Goal: Task Accomplishment & Management: Complete application form

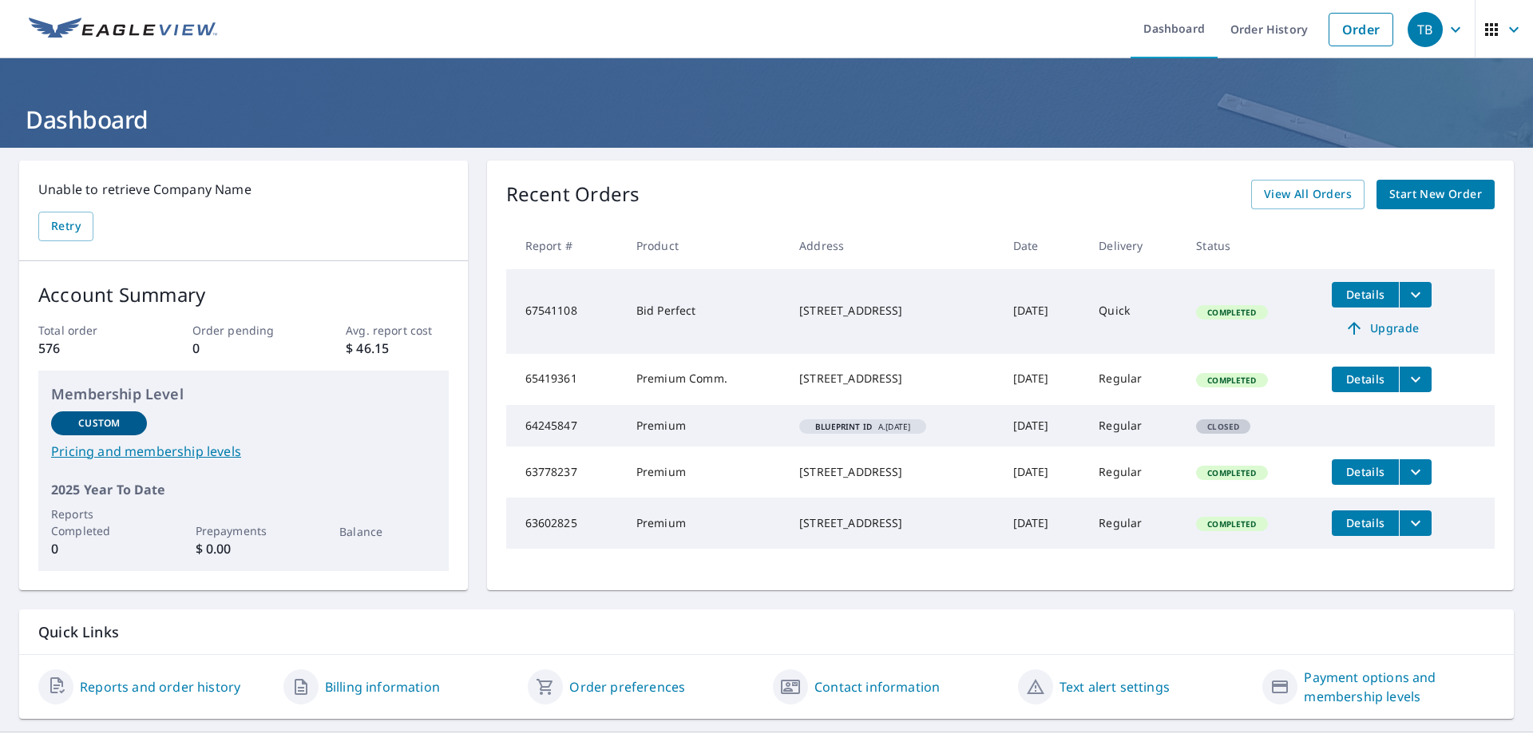
click at [1428, 189] on span "Start New Order" at bounding box center [1436, 194] width 93 height 20
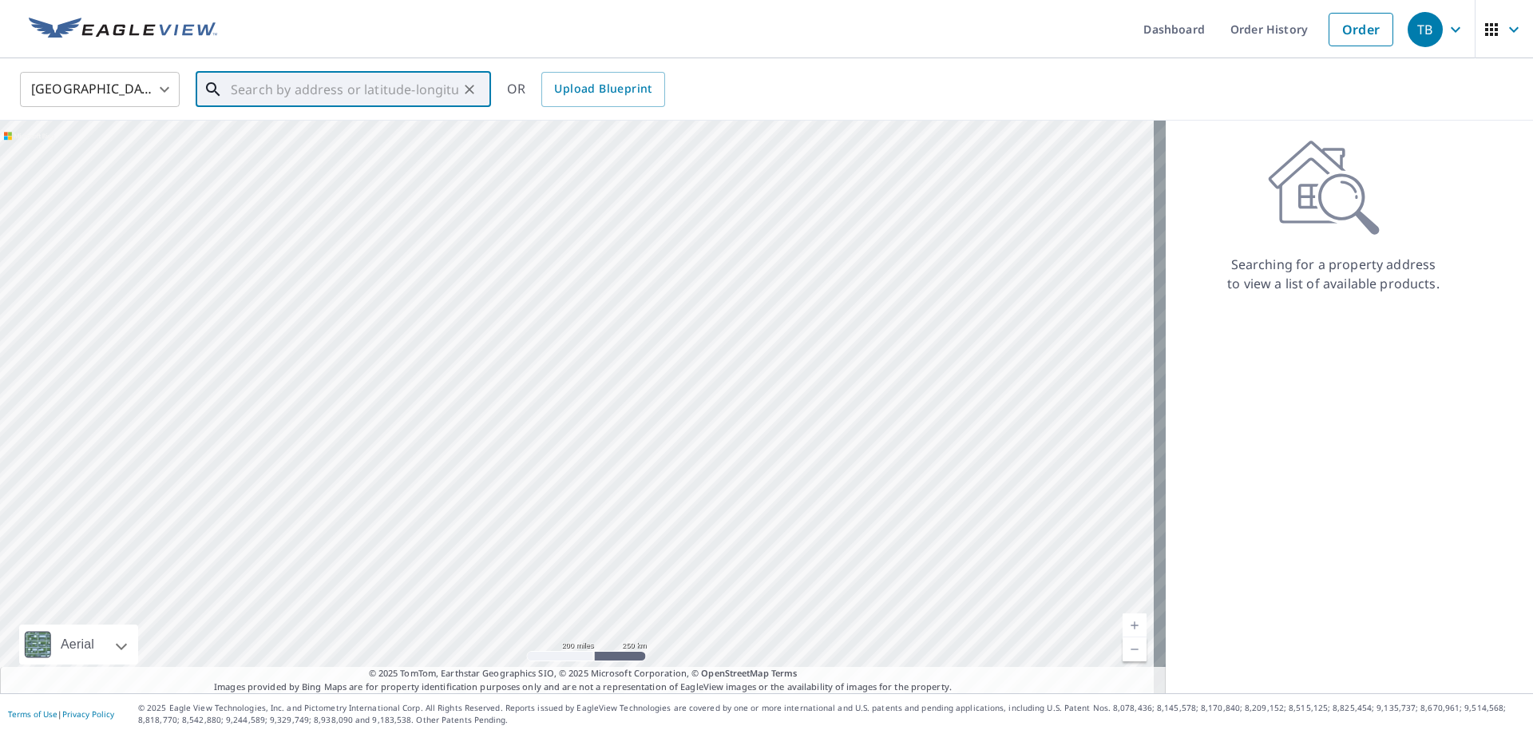
click at [303, 97] on input "text" at bounding box center [345, 89] width 228 height 45
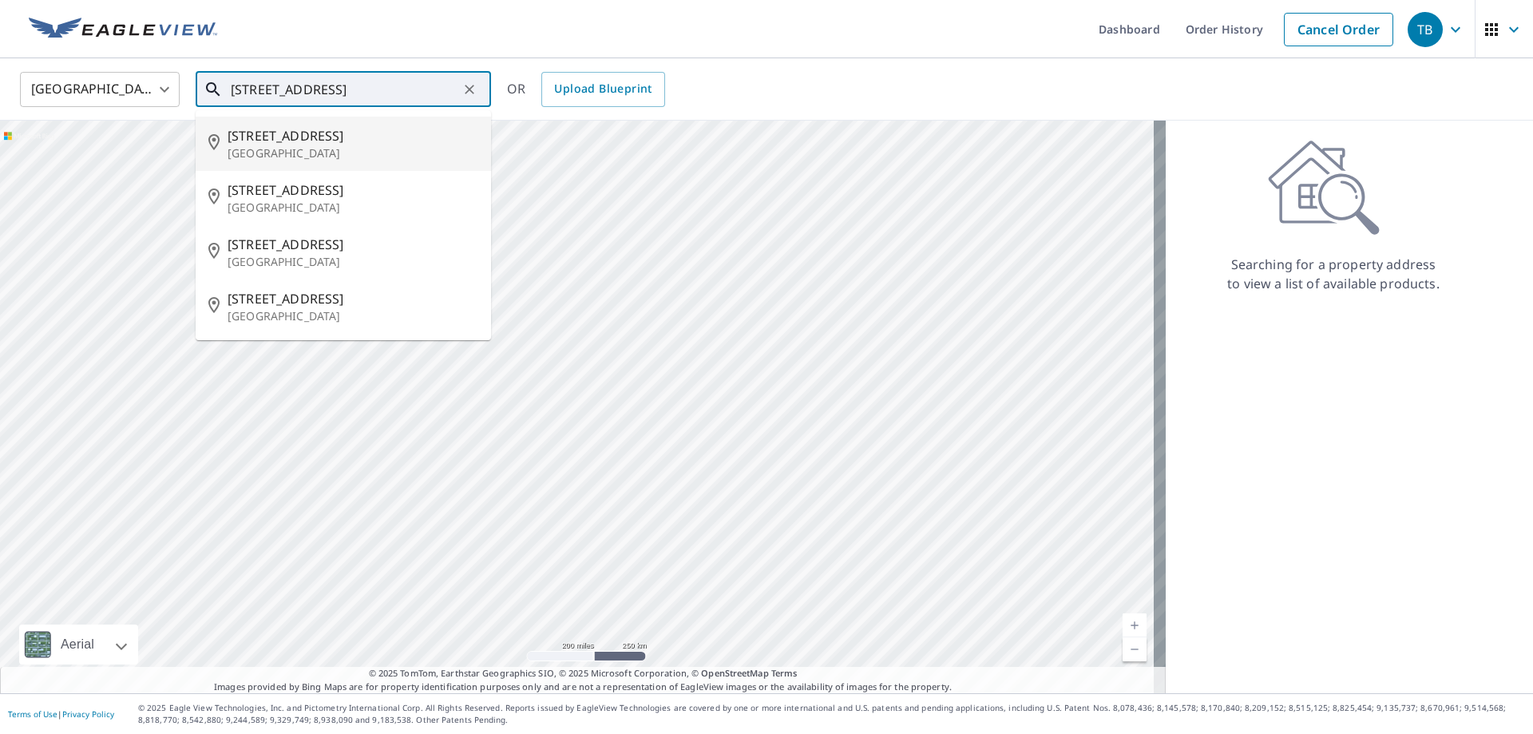
click at [319, 141] on span "[STREET_ADDRESS]" at bounding box center [353, 135] width 251 height 19
type input "[STREET_ADDRESS]"
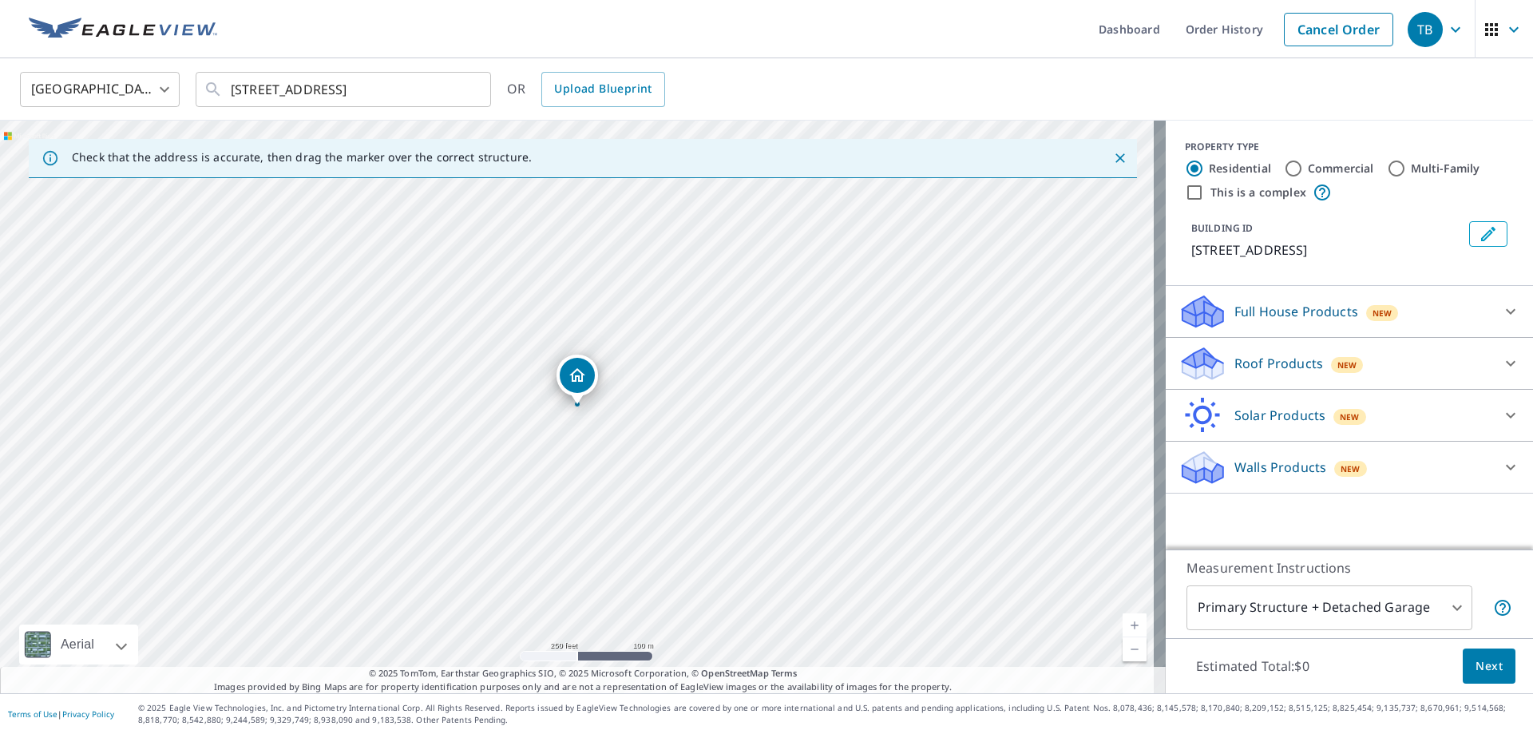
click at [1303, 315] on p "Full House Products" at bounding box center [1297, 311] width 124 height 19
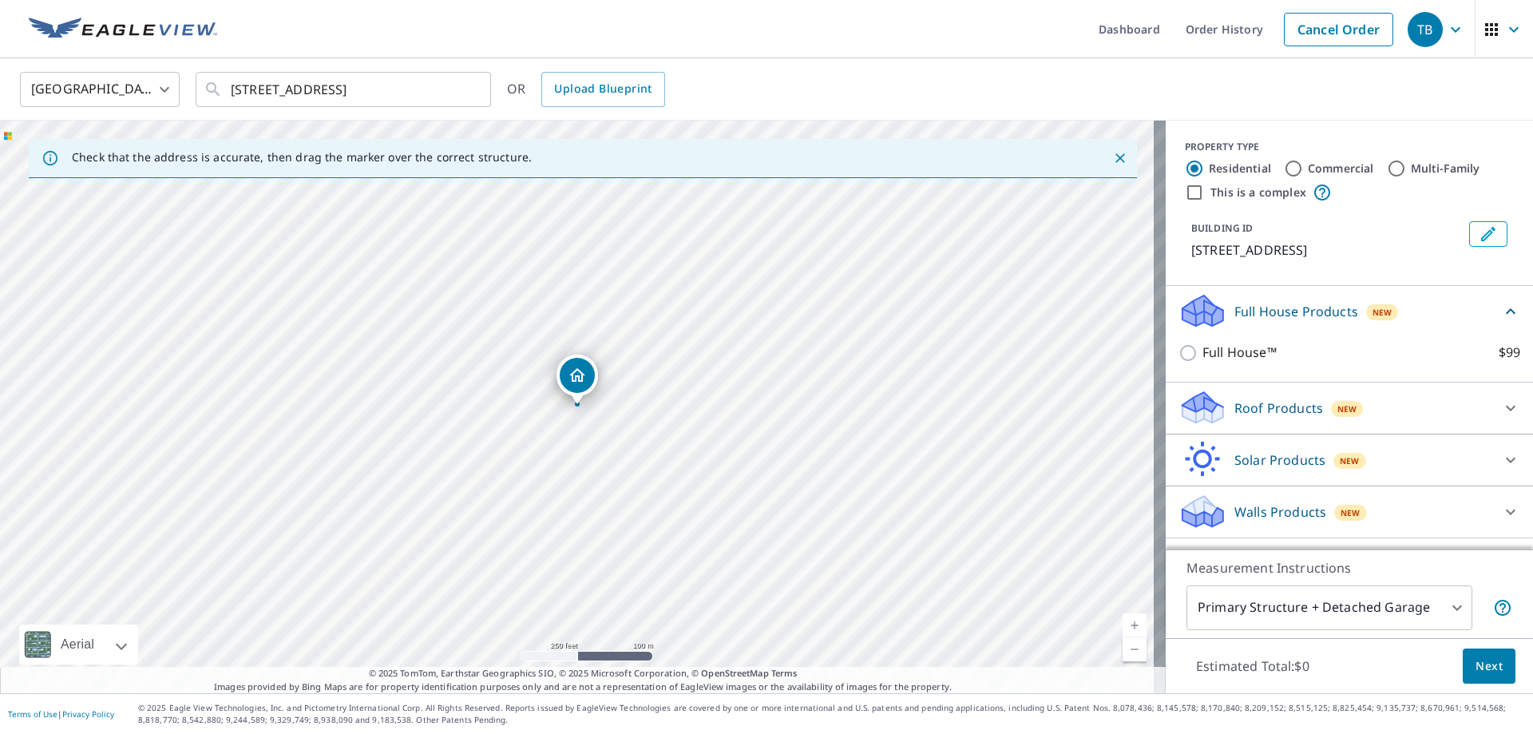
click at [1276, 410] on p "Roof Products" at bounding box center [1279, 408] width 89 height 19
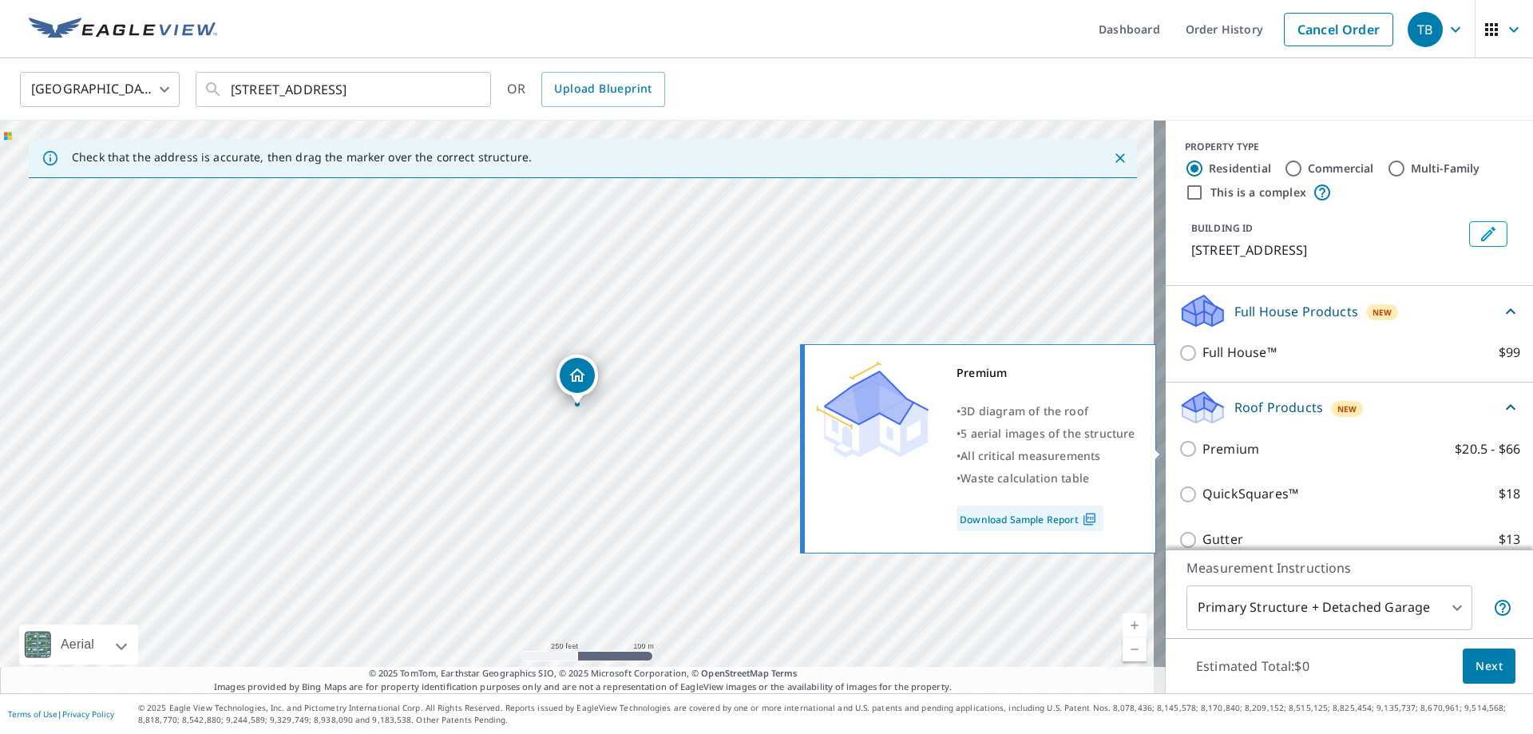
click at [1224, 450] on p "Premium" at bounding box center [1231, 449] width 57 height 20
click at [1203, 450] on input "Premium $20.5 - $66" at bounding box center [1191, 448] width 24 height 19
checkbox input "true"
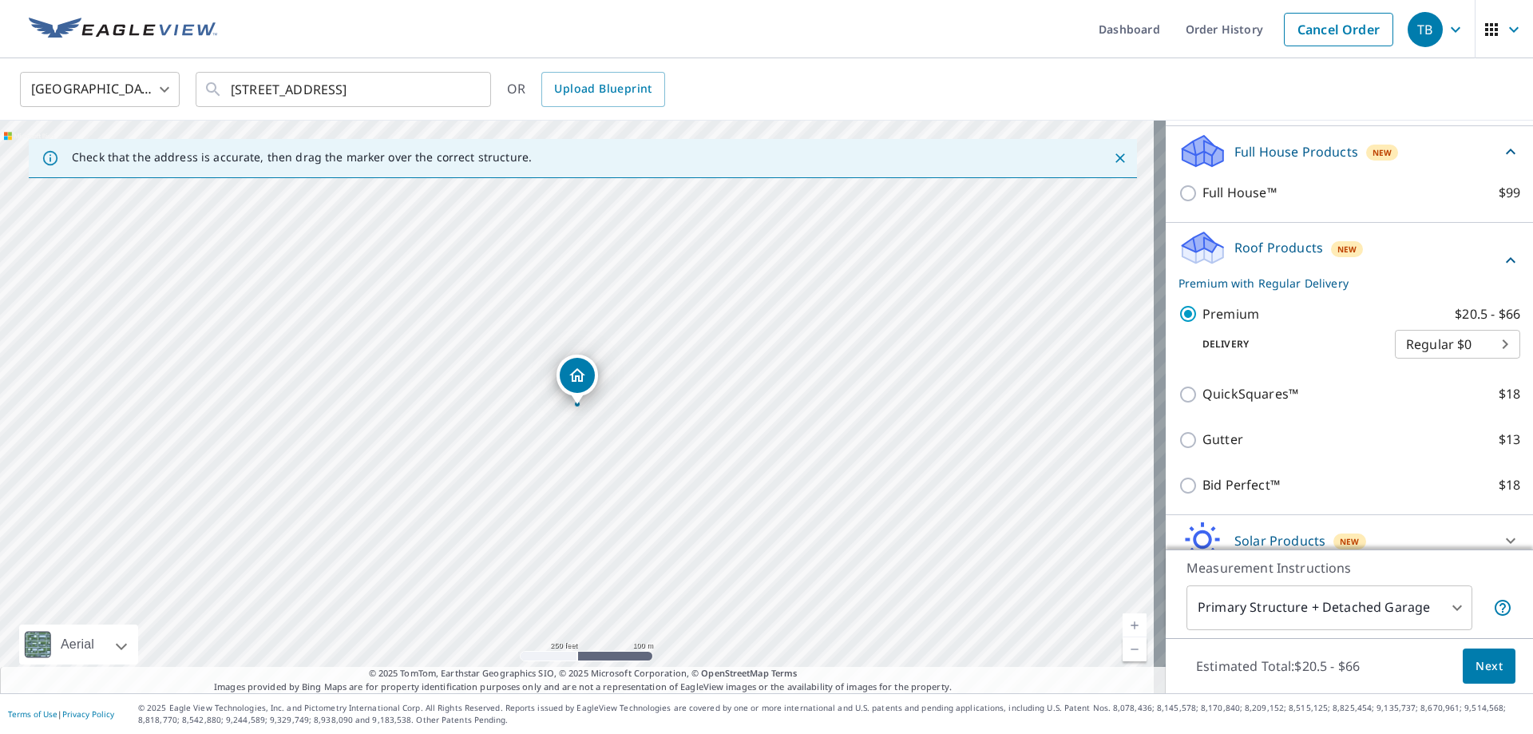
scroll to position [229, 0]
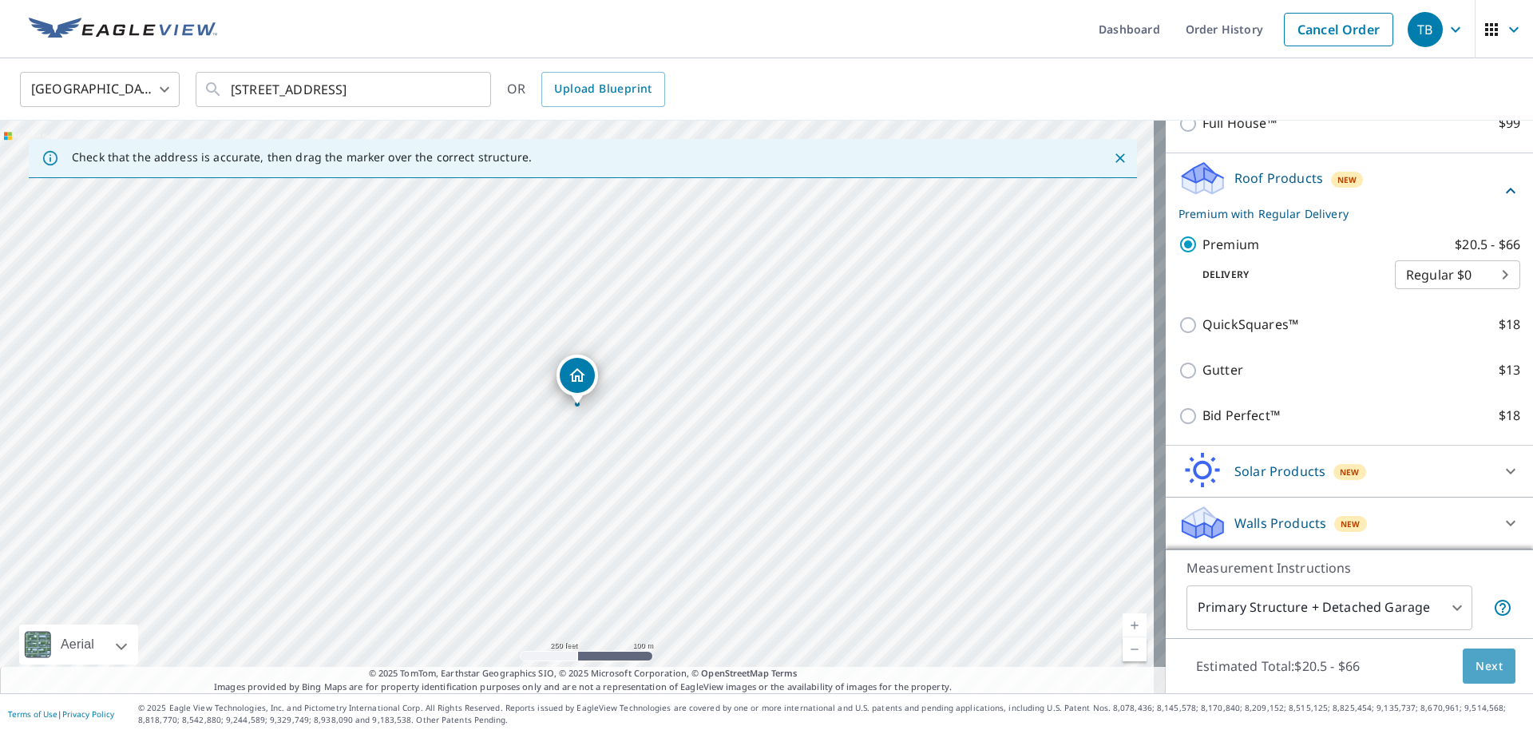
click at [1476, 660] on span "Next" at bounding box center [1489, 667] width 27 height 20
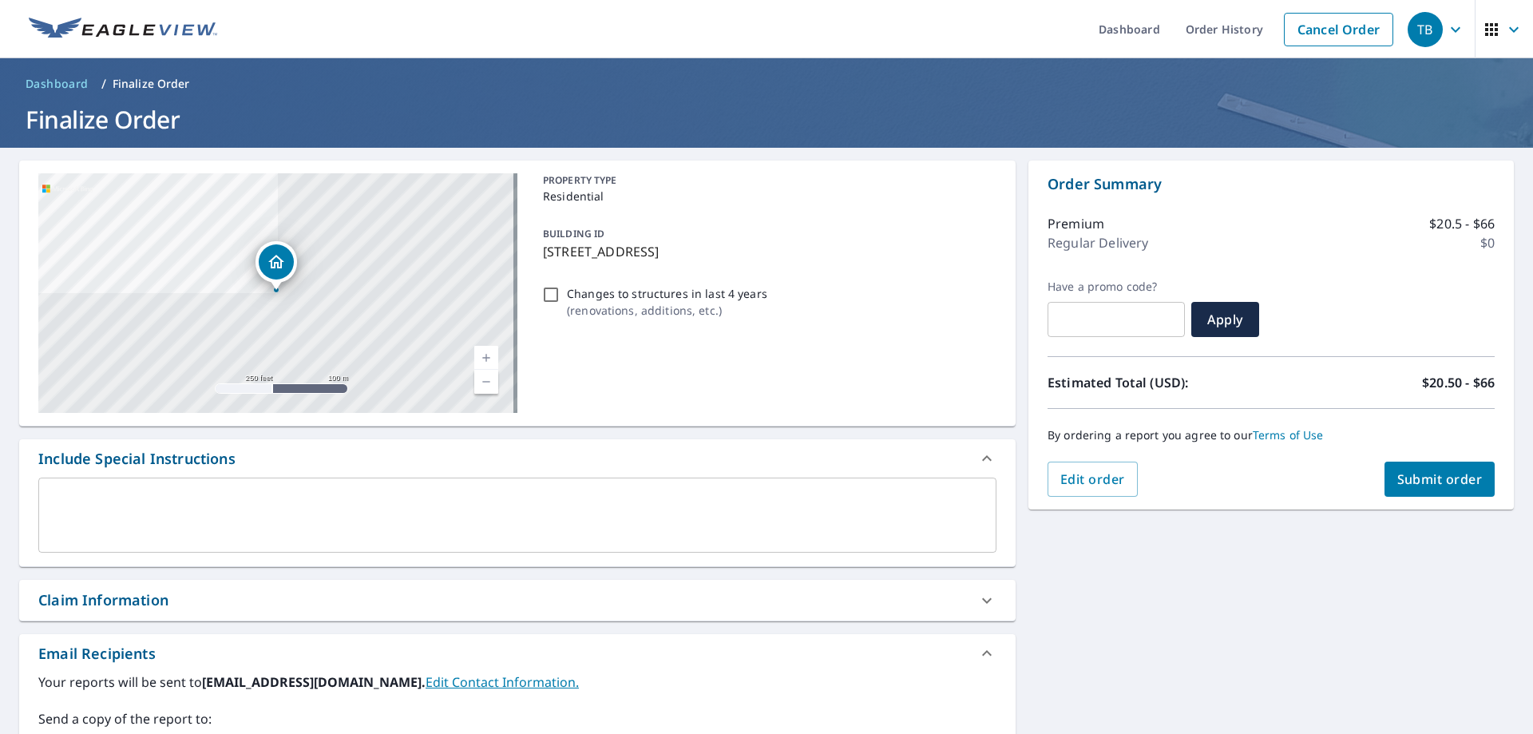
click at [249, 605] on div "Claim Information" at bounding box center [503, 600] width 930 height 22
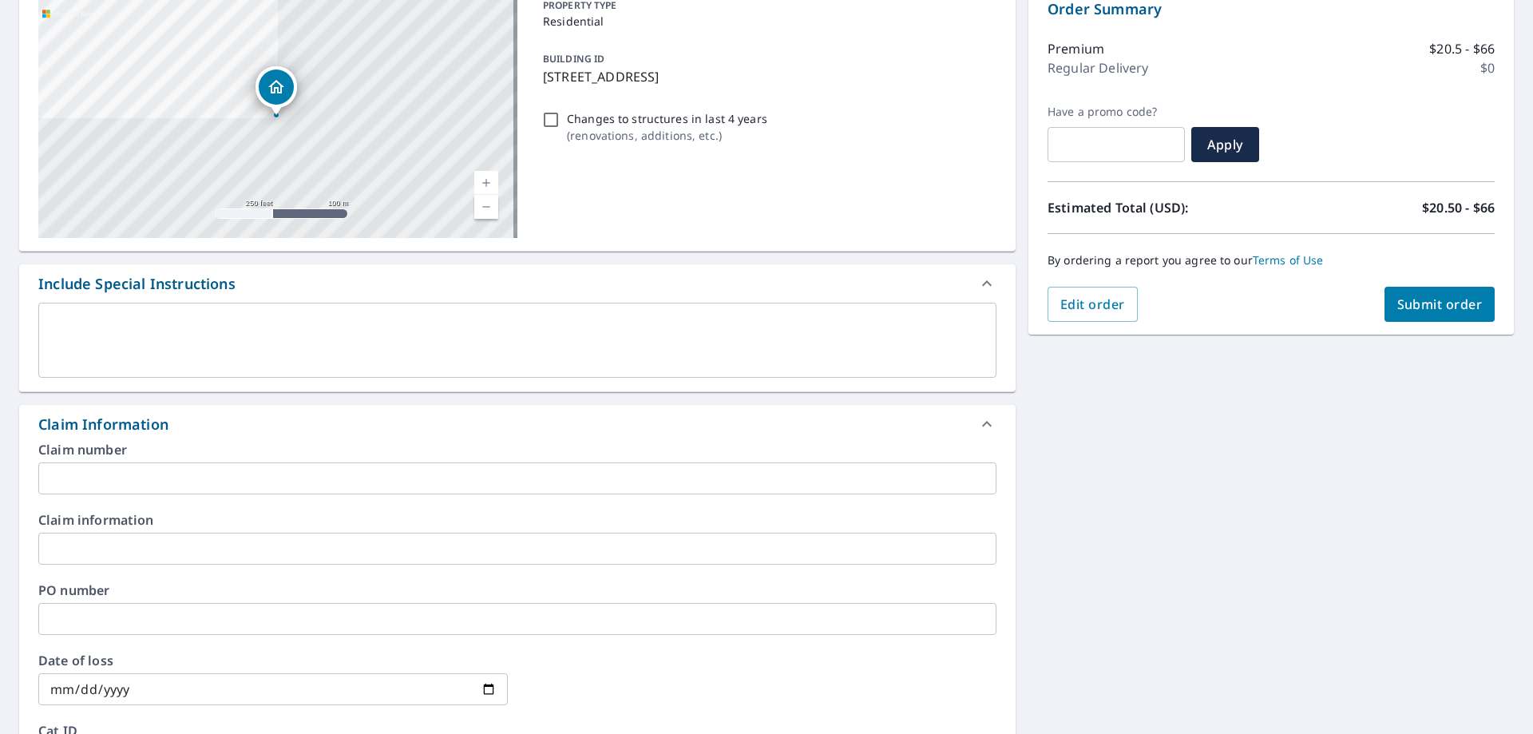
scroll to position [240, 0]
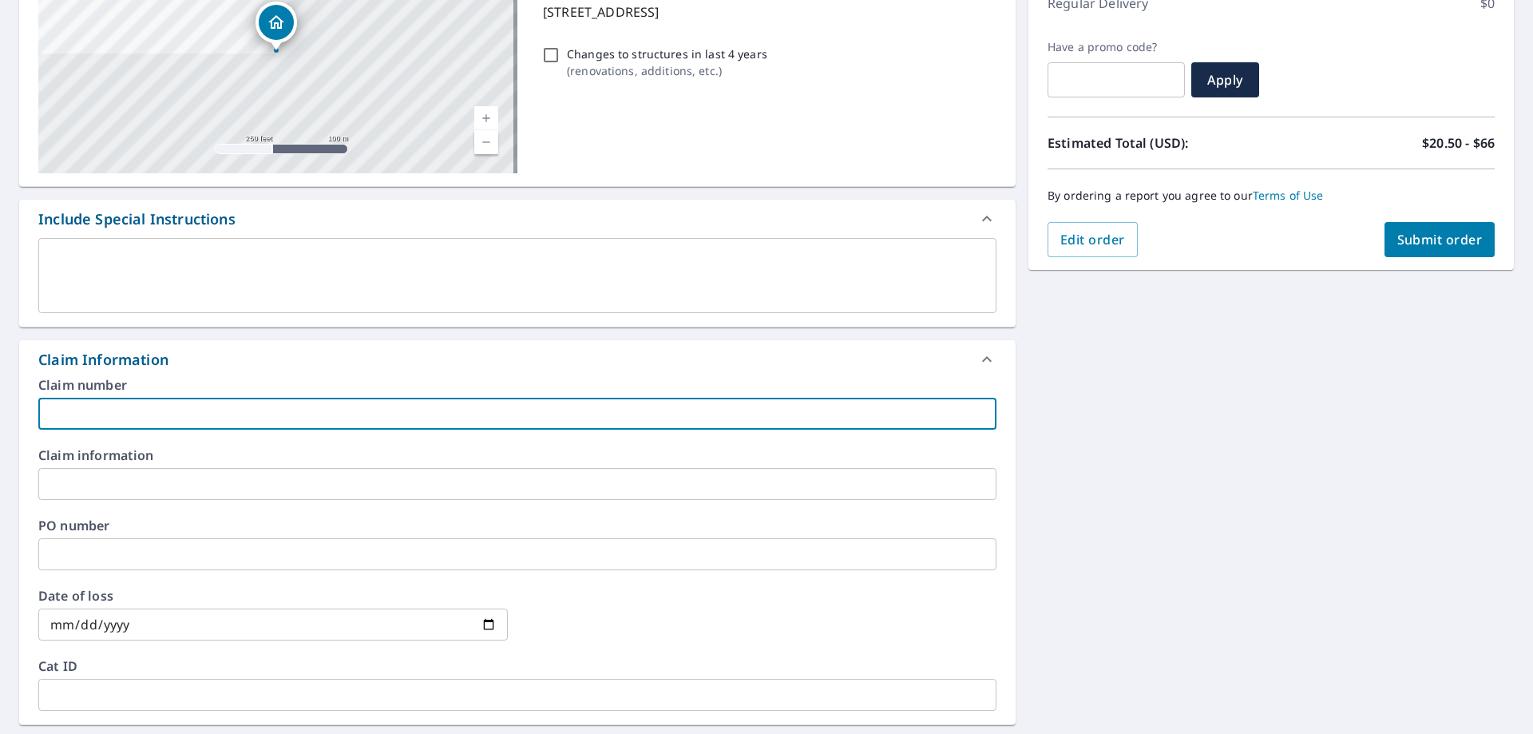
click at [137, 420] on input "text" at bounding box center [517, 414] width 958 height 32
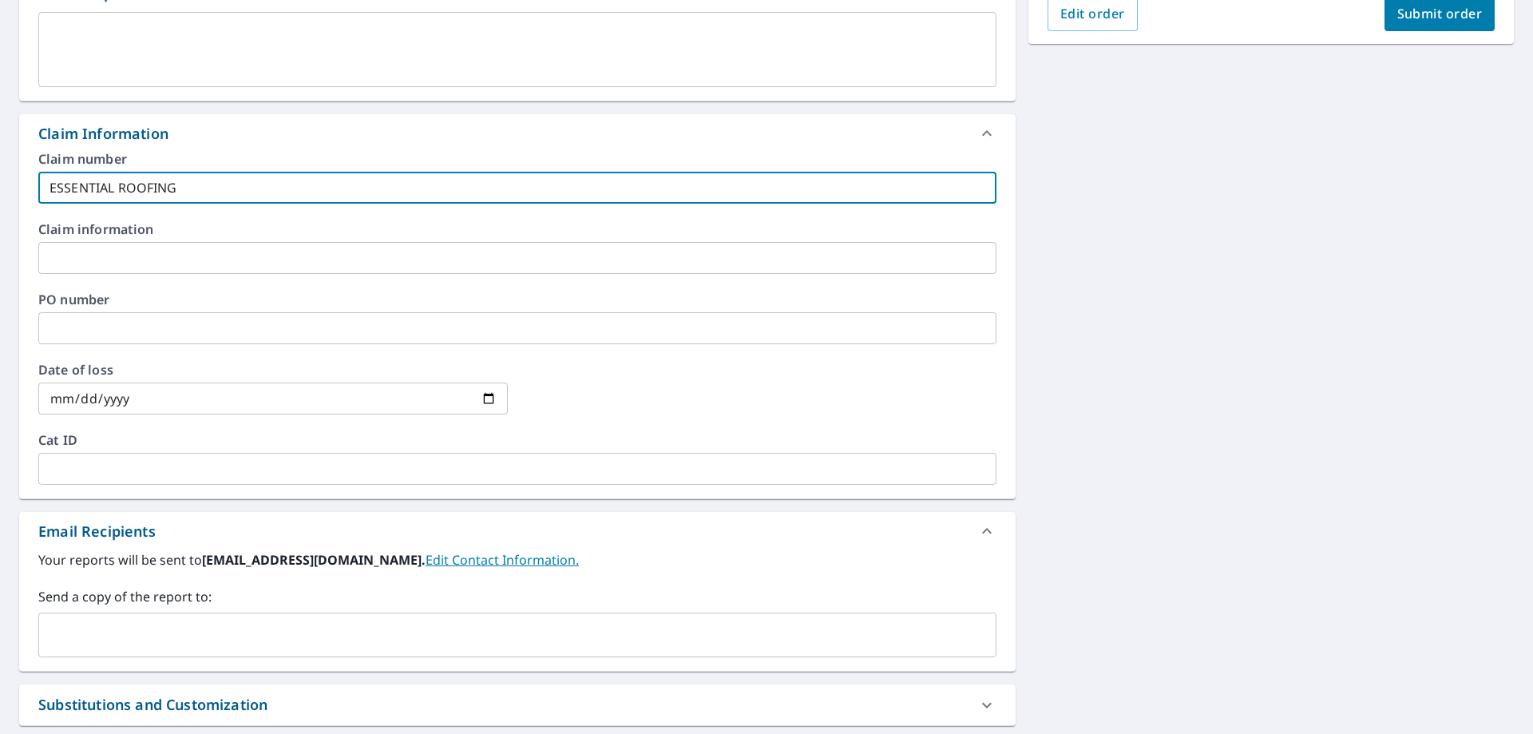
scroll to position [479, 0]
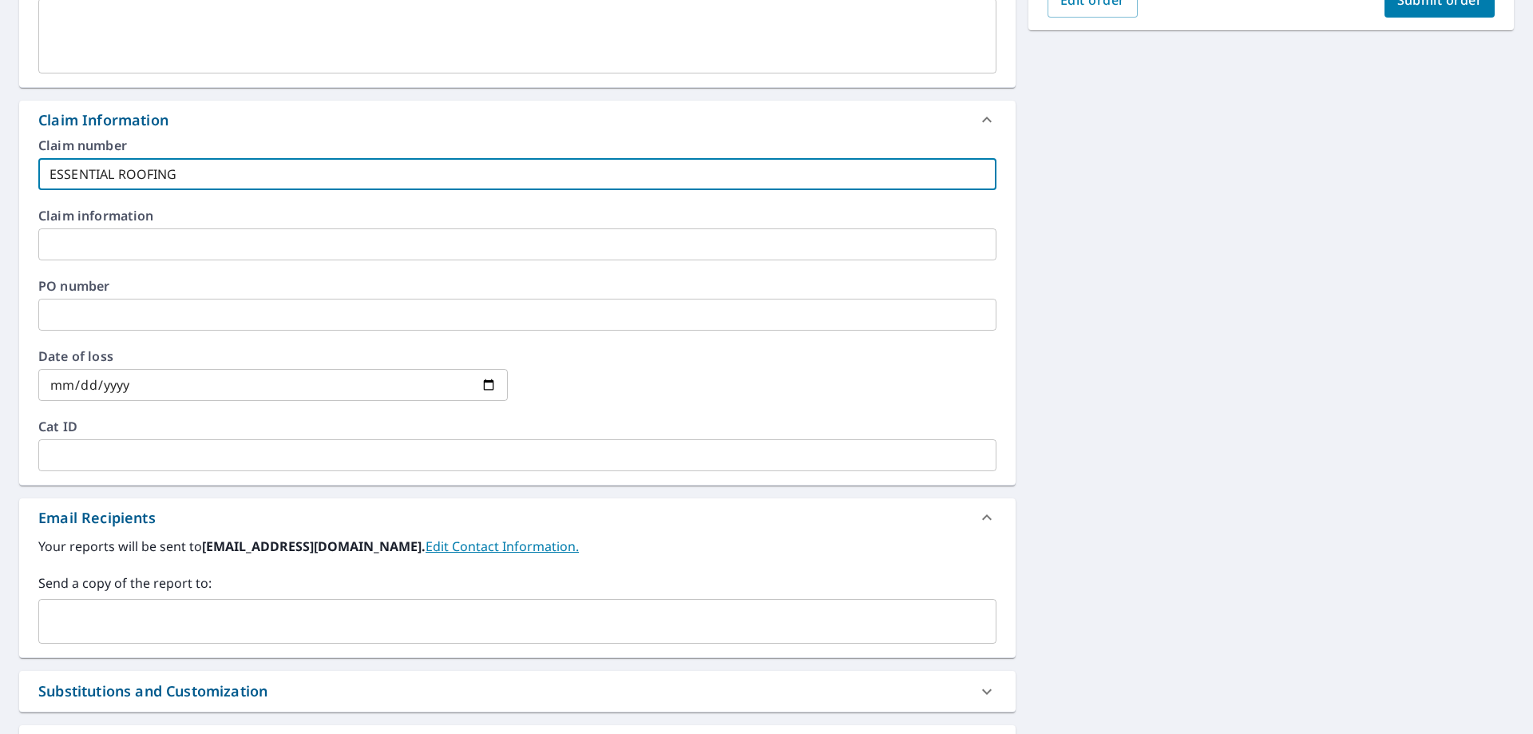
type input "ESSENTIAL ROOFING"
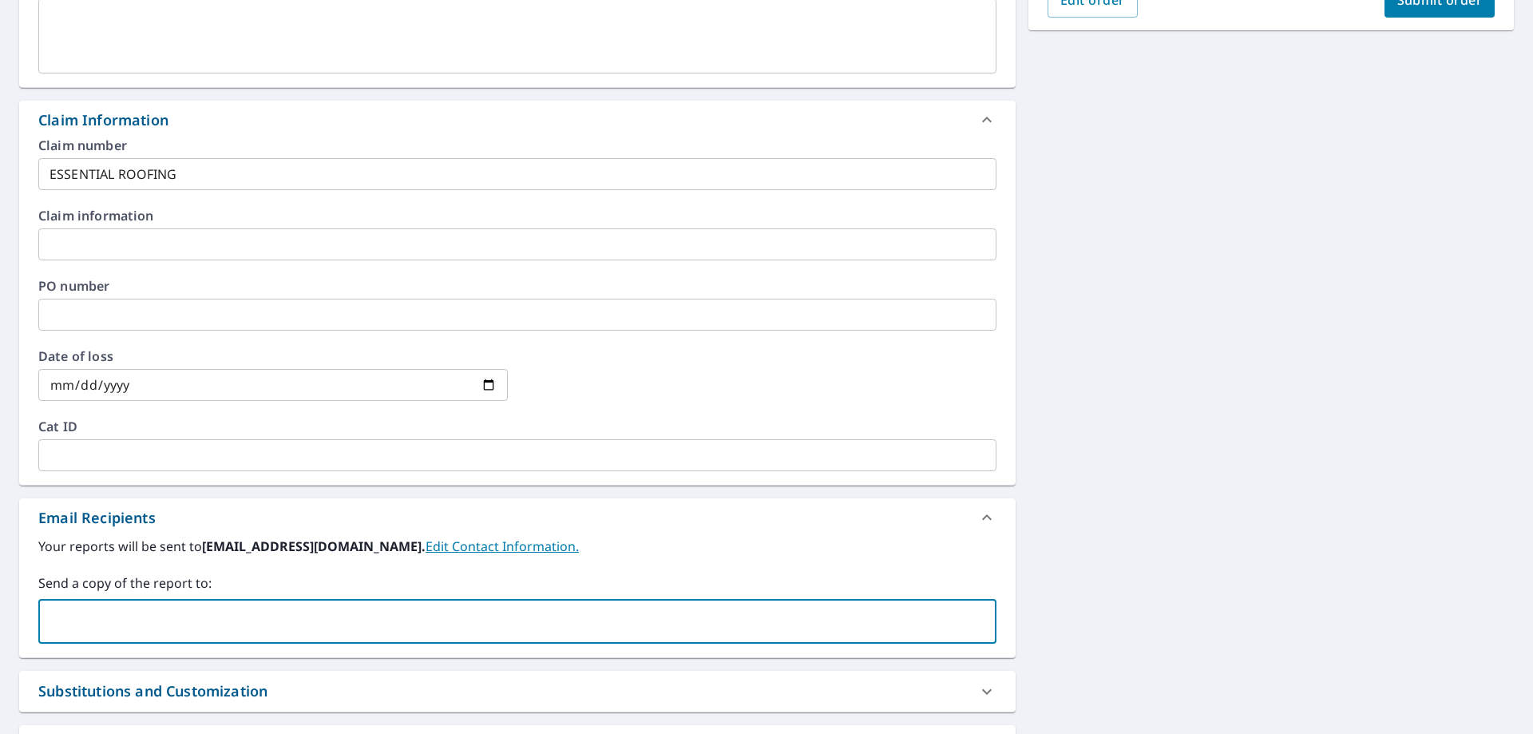
click at [103, 620] on input "text" at bounding box center [506, 621] width 920 height 30
type input "A"
type input "[PERSON_NAME][EMAIL_ADDRESS][PERSON_NAME][DOMAIN_NAME]"
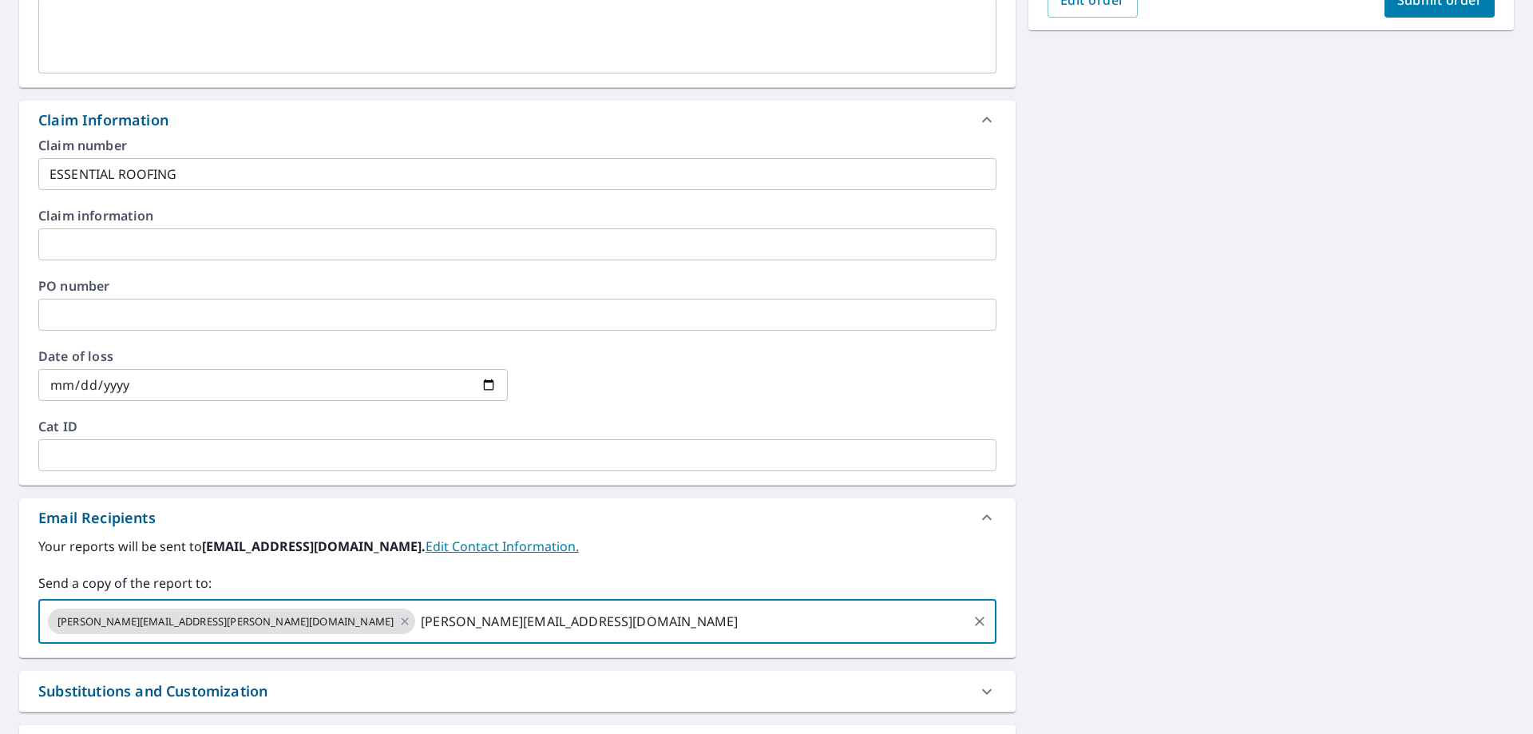
type input "[PERSON_NAME][EMAIL_ADDRESS][DOMAIN_NAME]"
click at [708, 619] on input "text" at bounding box center [837, 621] width 258 height 30
type input "s"
type input "essentialroofing"
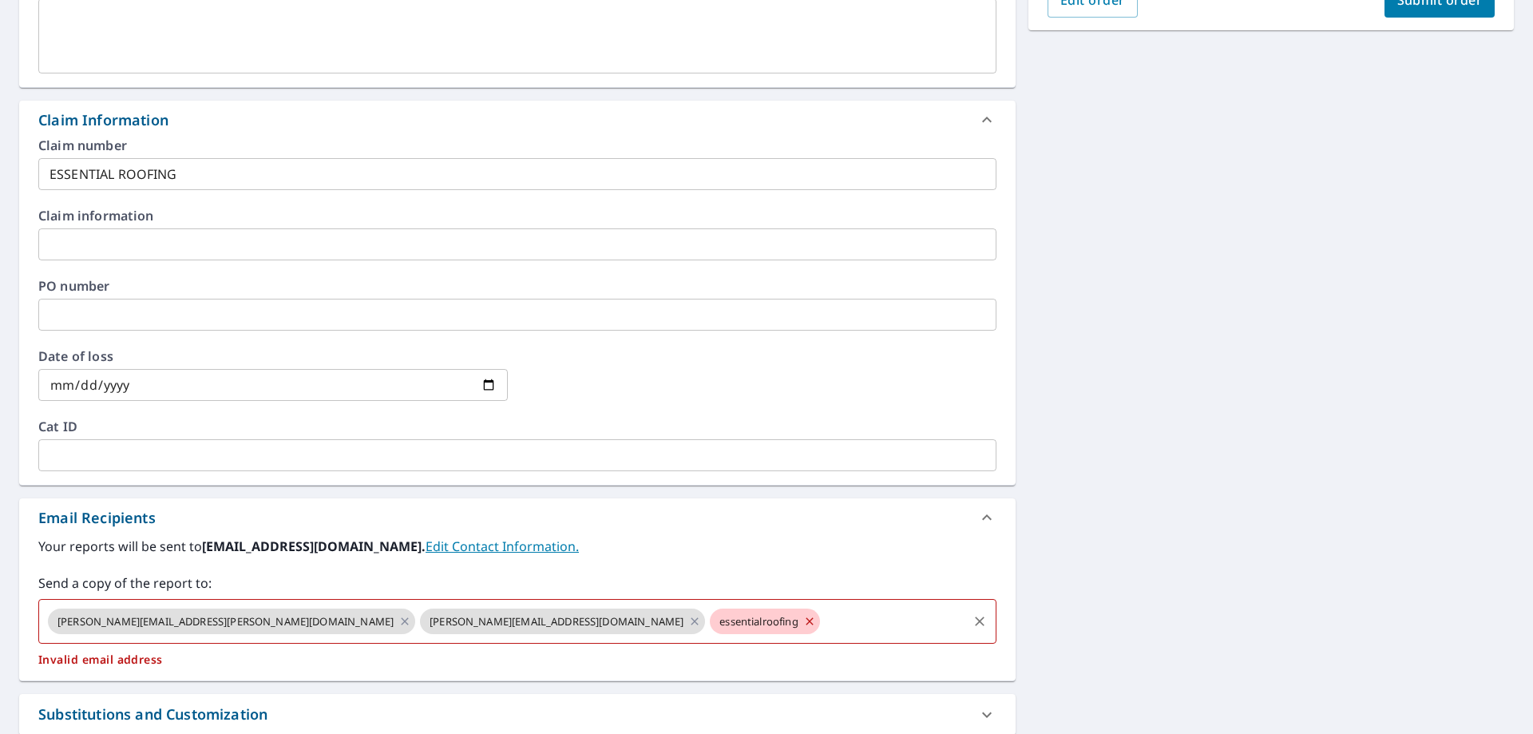
click at [803, 621] on icon at bounding box center [809, 622] width 13 height 18
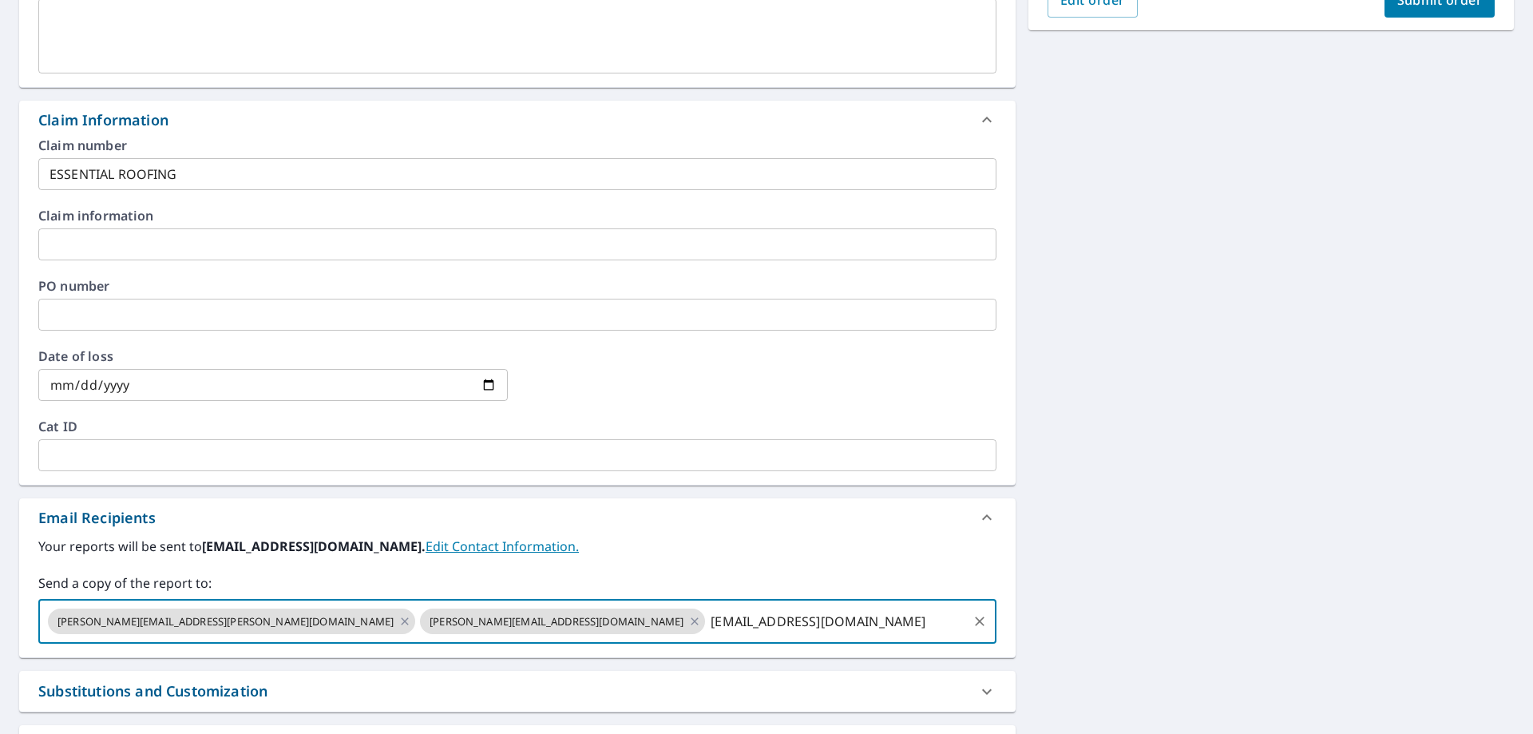
type input "[EMAIL_ADDRESS][DOMAIN_NAME]"
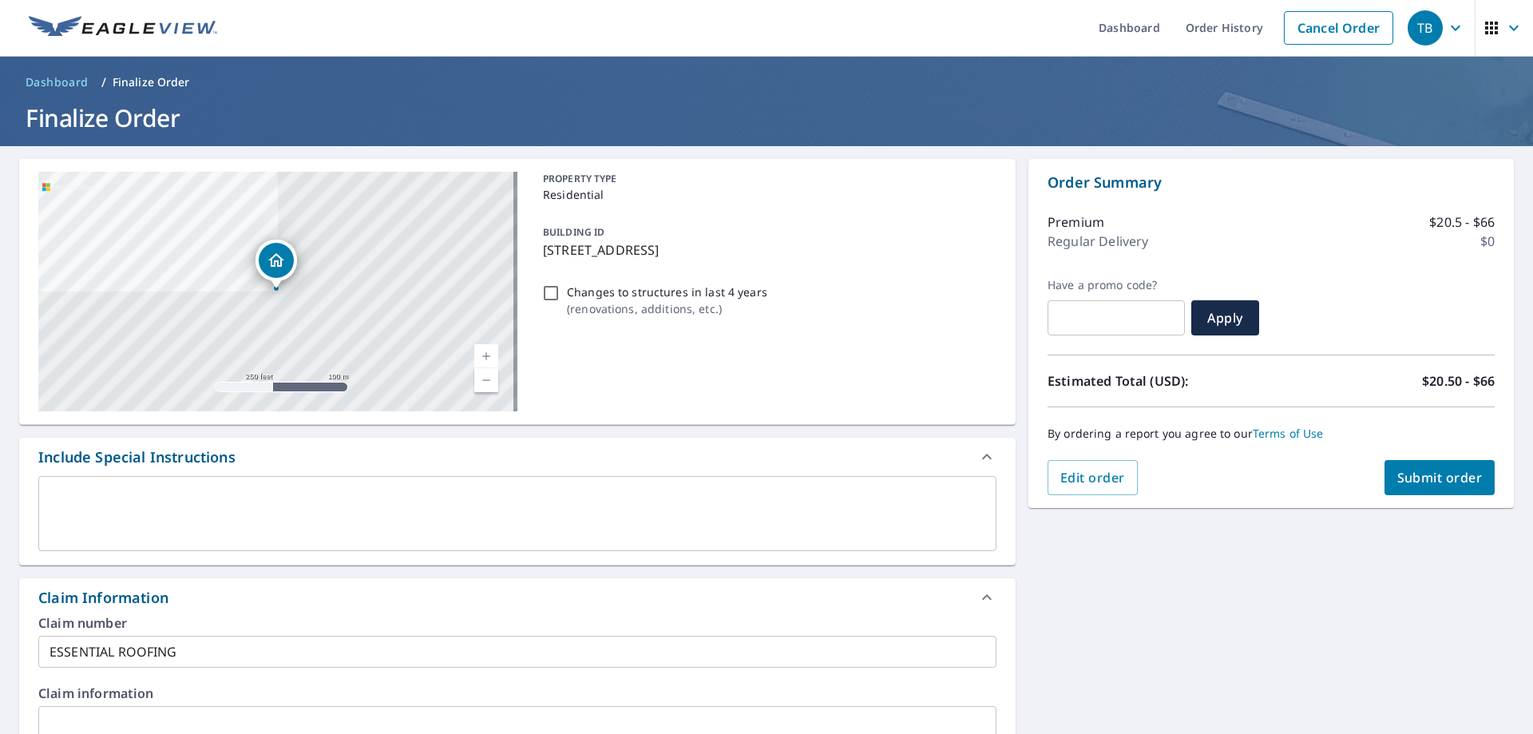
scroll to position [0, 0]
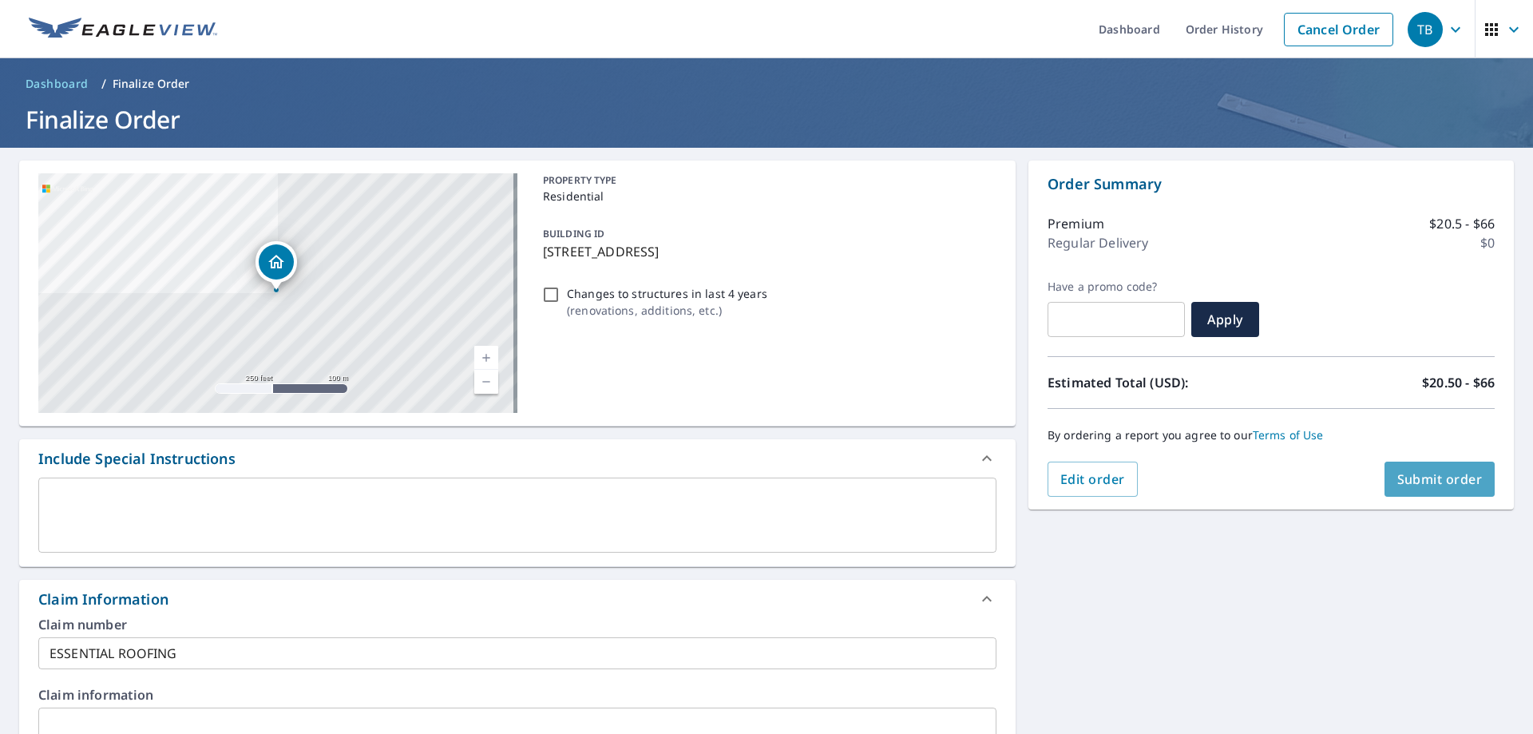
click at [1439, 488] on button "Submit order" at bounding box center [1440, 479] width 111 height 35
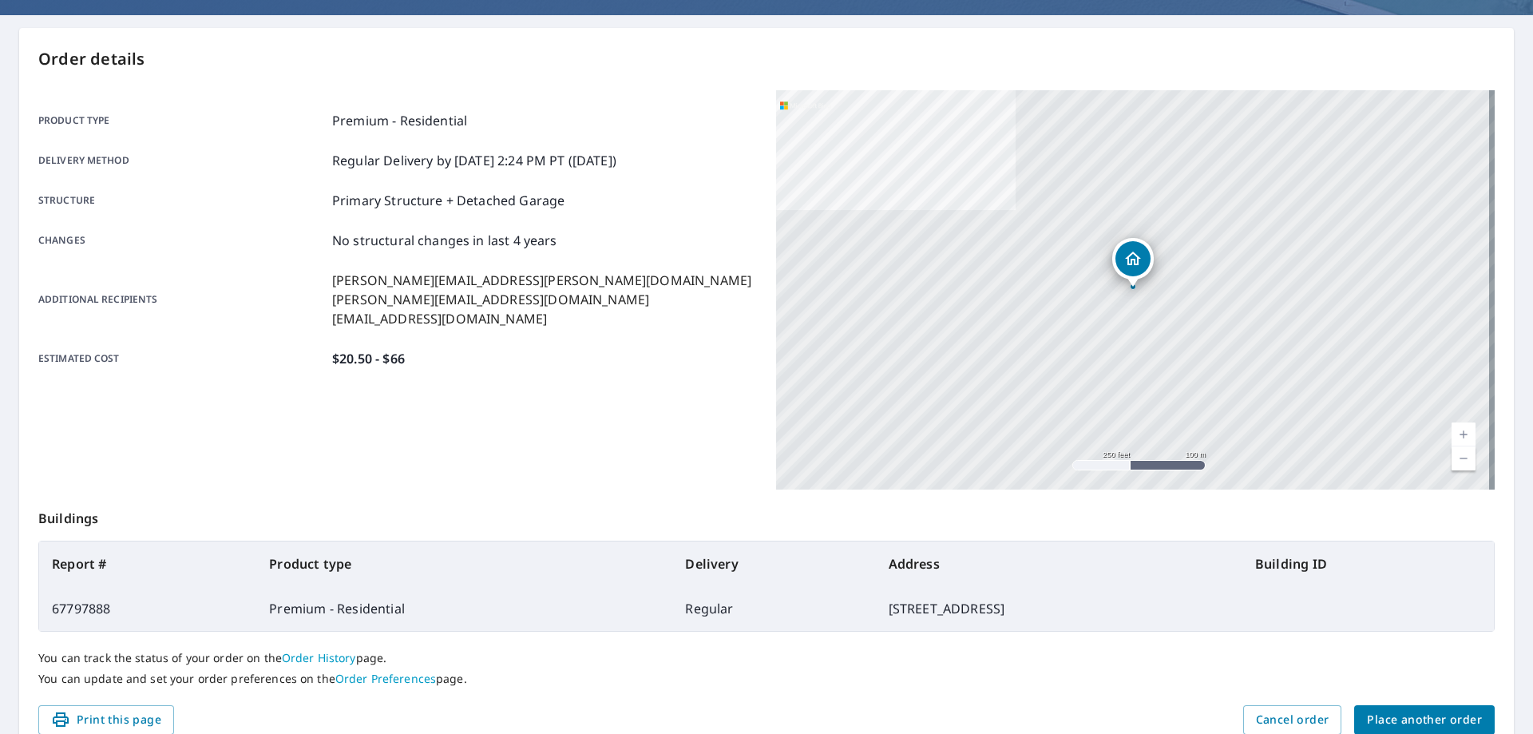
scroll to position [206, 0]
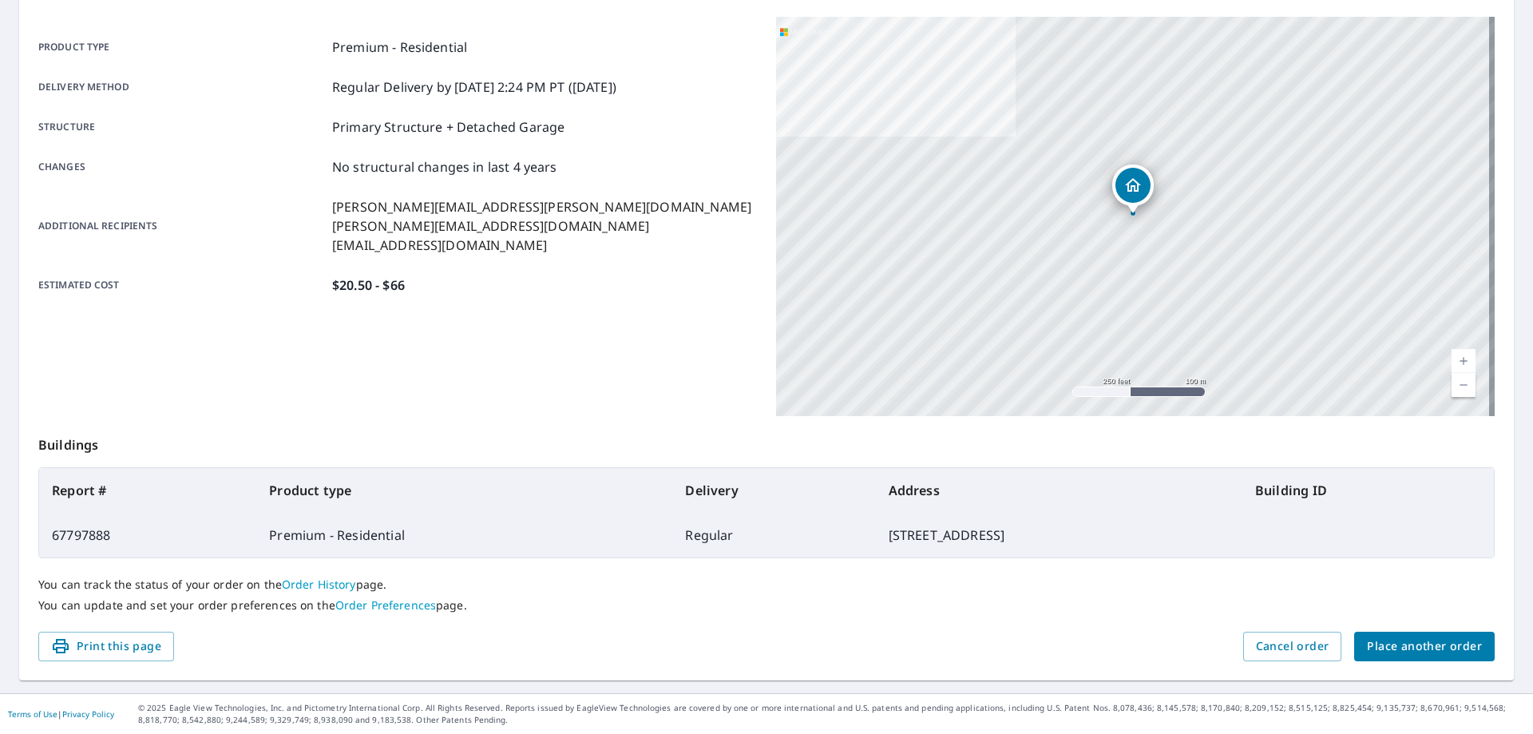
click at [1429, 649] on span "Place another order" at bounding box center [1424, 647] width 115 height 20
